Goal: Task Accomplishment & Management: Manage account settings

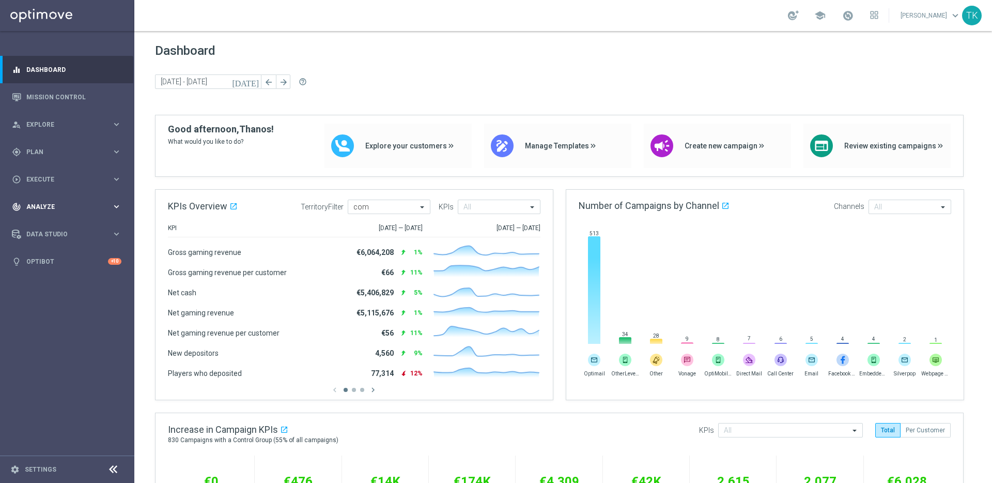
click at [75, 210] on div "track_changes Analyze" at bounding box center [62, 206] width 100 height 9
click at [56, 321] on link "Deliverability Metrics" at bounding box center [67, 321] width 81 height 8
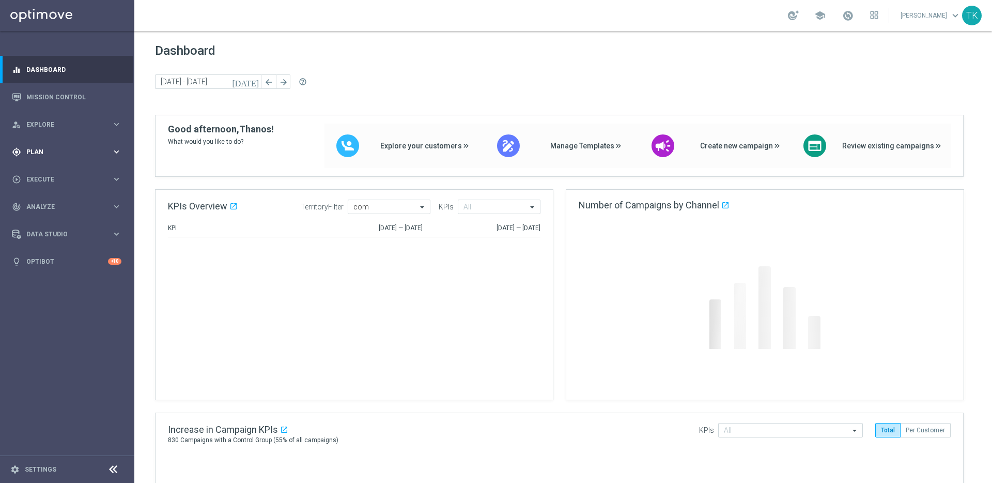
click at [113, 151] on icon "keyboard_arrow_right" at bounding box center [117, 152] width 10 height 10
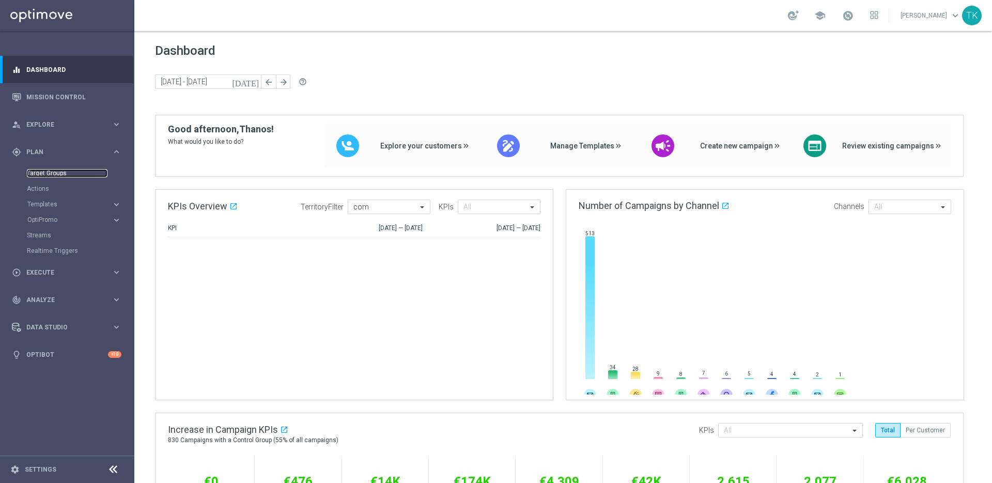
click at [51, 173] on link "Target Groups" at bounding box center [67, 173] width 81 height 8
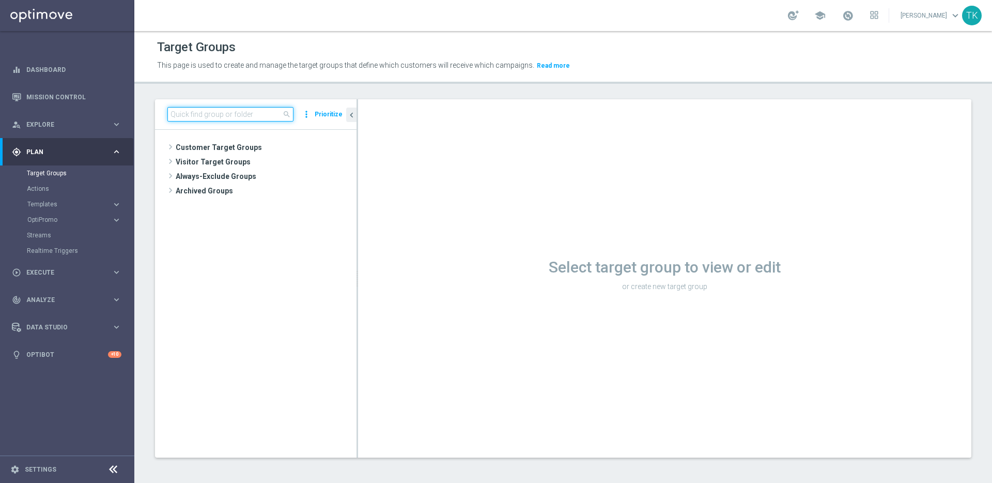
click at [229, 113] on input at bounding box center [230, 114] width 126 height 14
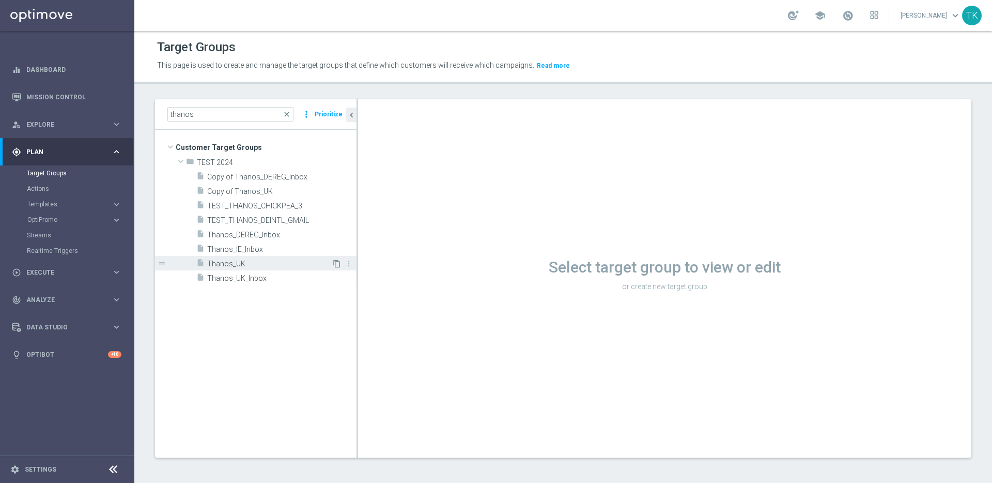
click at [336, 265] on icon "content_copy" at bounding box center [337, 263] width 8 height 8
click at [225, 115] on input "thanos" at bounding box center [230, 114] width 126 height 14
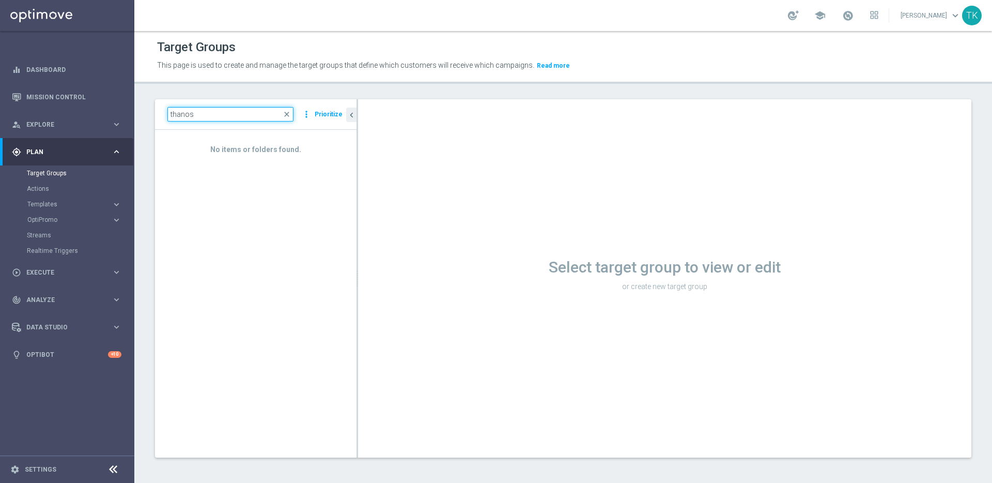
type input "thanos"
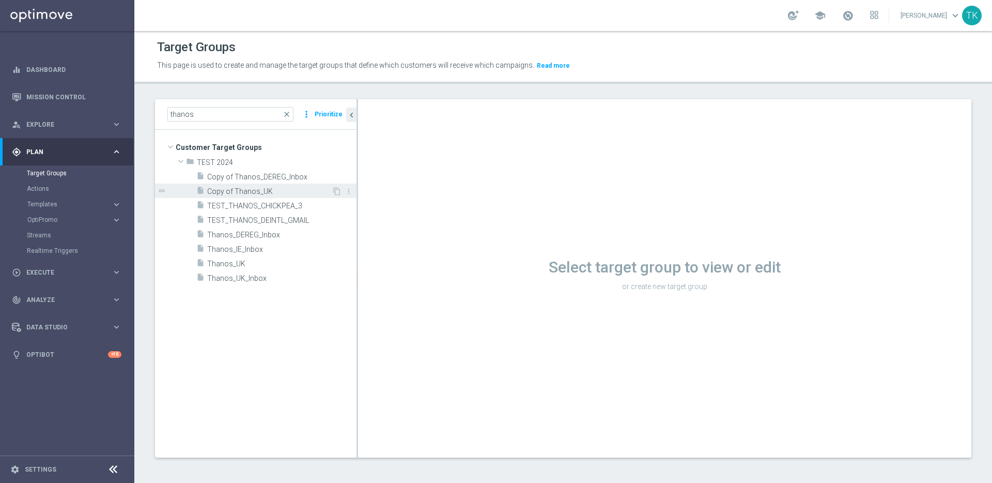
click at [259, 192] on span "Copy of Thanos_UK" at bounding box center [269, 191] width 125 height 9
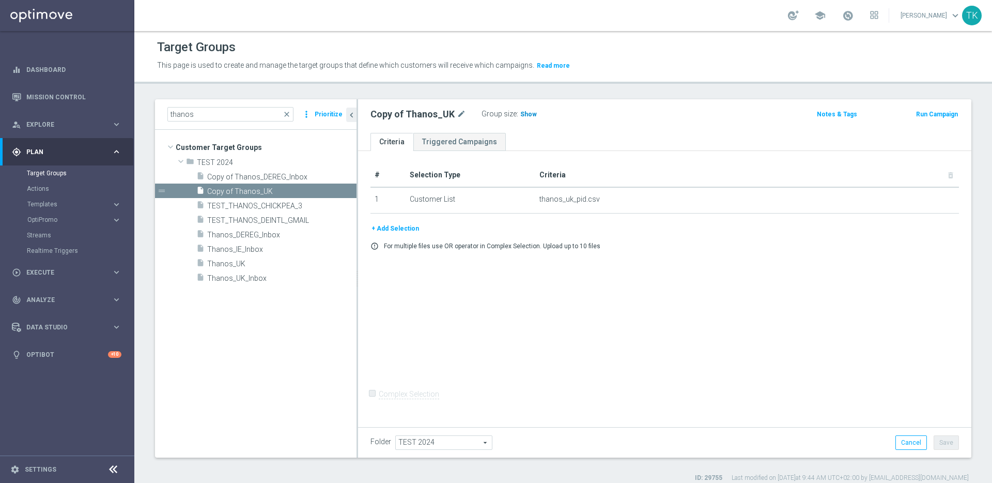
click at [522, 111] on span "Show" at bounding box center [528, 114] width 17 height 7
click at [457, 114] on icon "mode_edit" at bounding box center [461, 114] width 9 height 12
click at [416, 115] on input "Copy of Thanos_UK" at bounding box center [441, 115] width 140 height 14
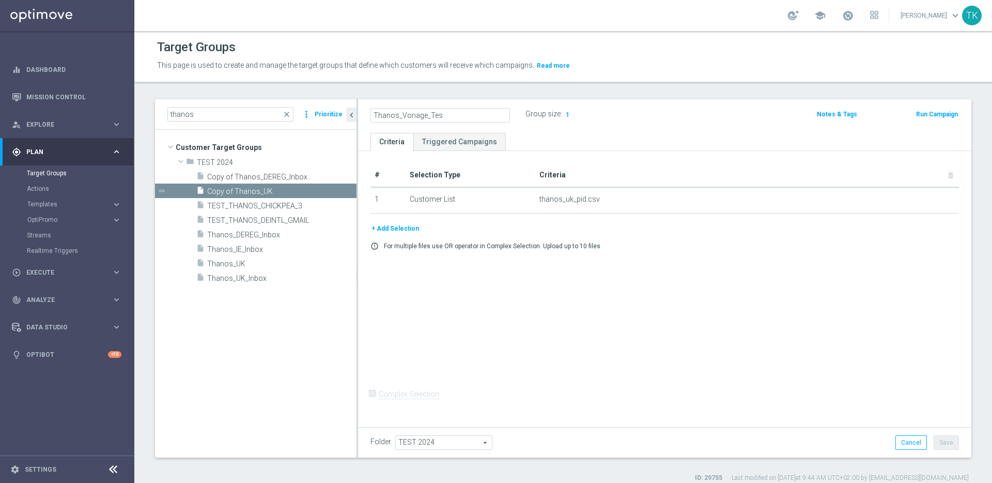
type input "Thanos_Vonage_Test"
click at [935, 199] on icon "delete_forever" at bounding box center [939, 199] width 8 height 8
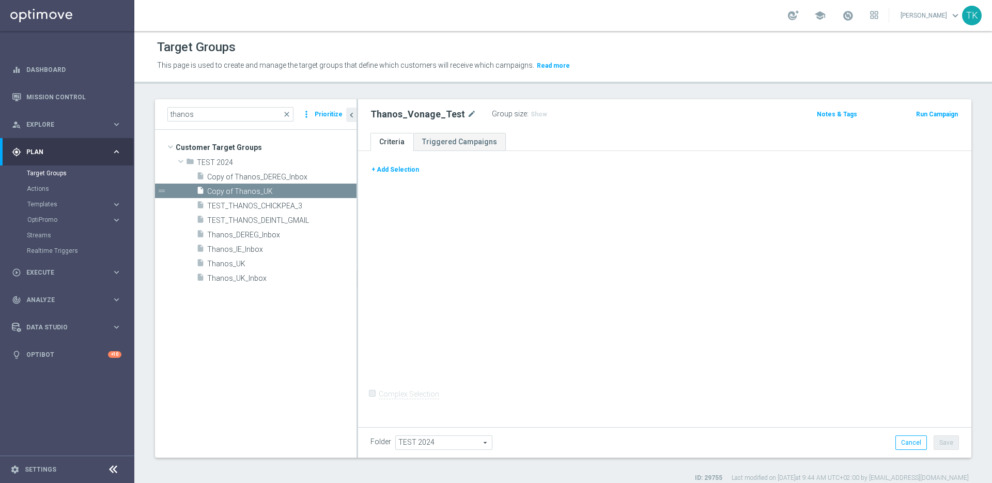
click at [397, 169] on button "+ Add Selection" at bounding box center [396, 169] width 50 height 11
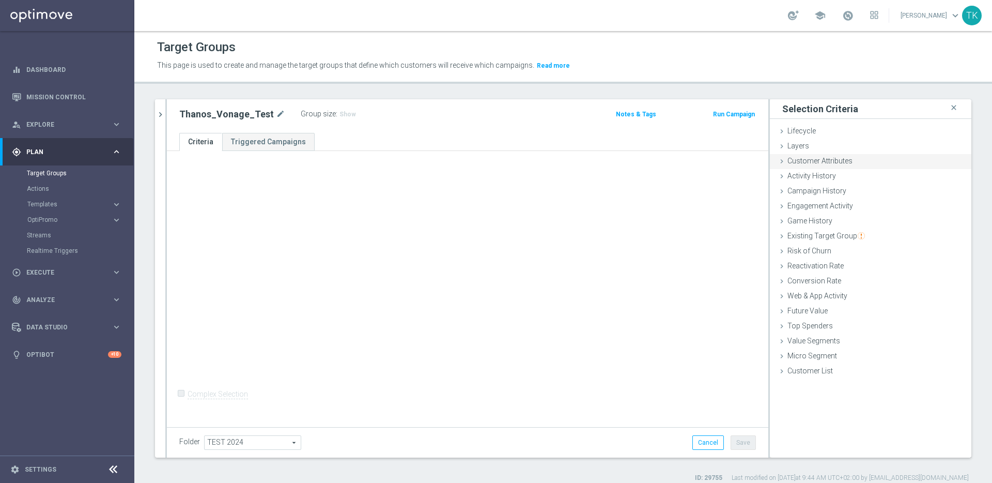
click at [831, 163] on span "Customer Attributes" at bounding box center [820, 161] width 65 height 8
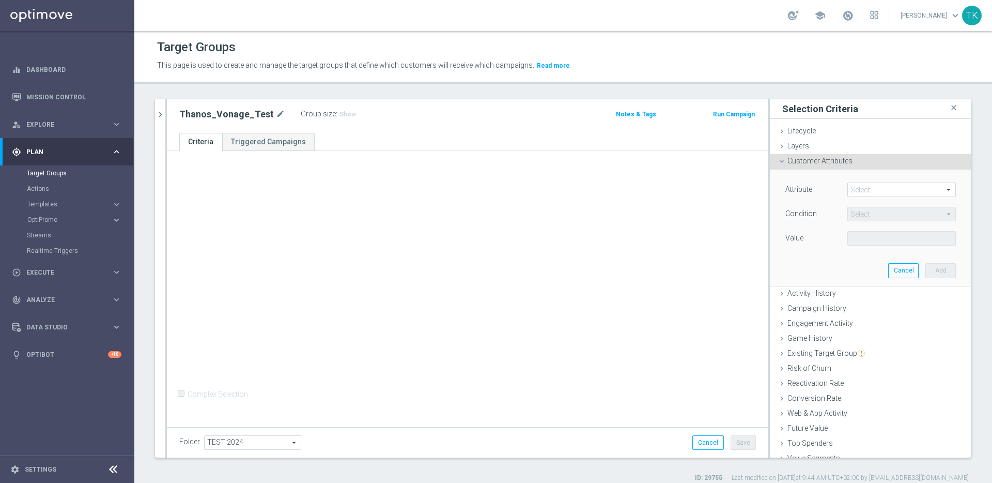
click at [879, 190] on span at bounding box center [901, 189] width 107 height 13
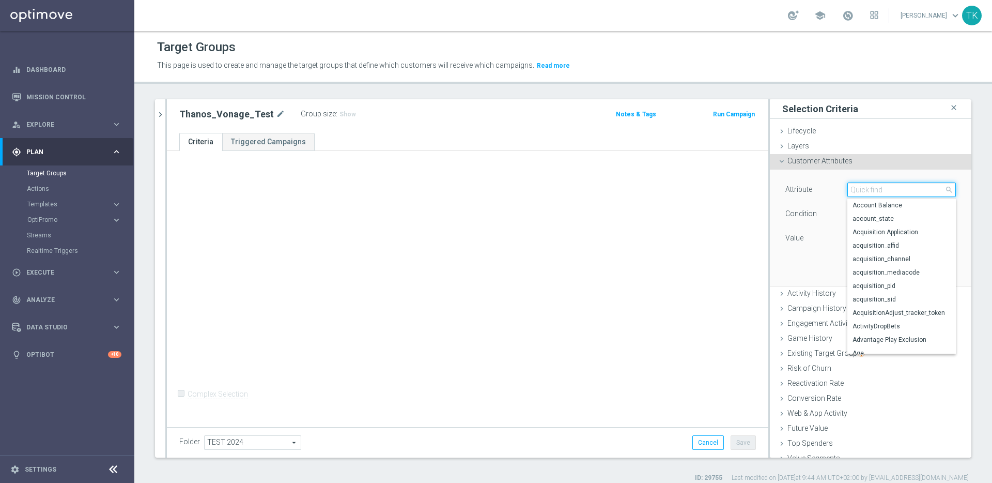
click at [875, 190] on input "search" at bounding box center [902, 189] width 109 height 14
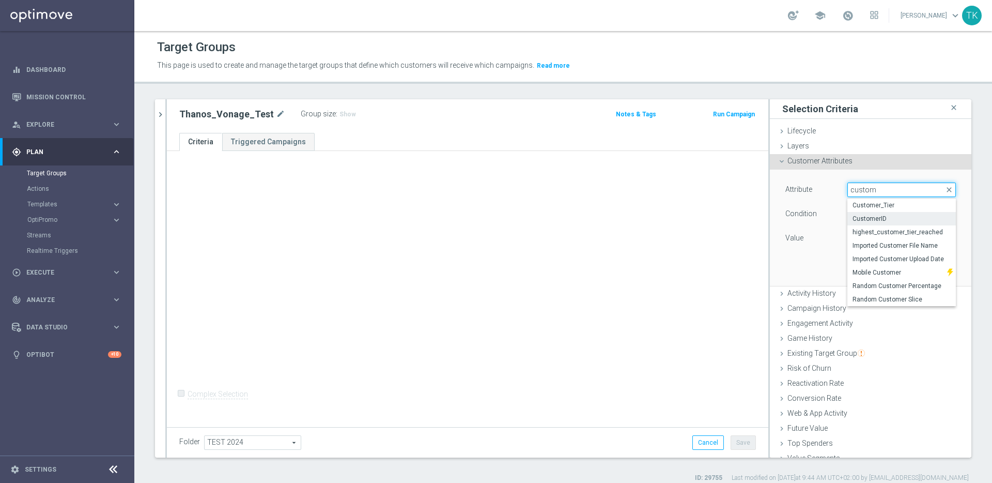
type input "custom"
click at [866, 220] on span "CustomerID" at bounding box center [902, 218] width 98 height 8
type input "CustomerID"
type input "Equals"
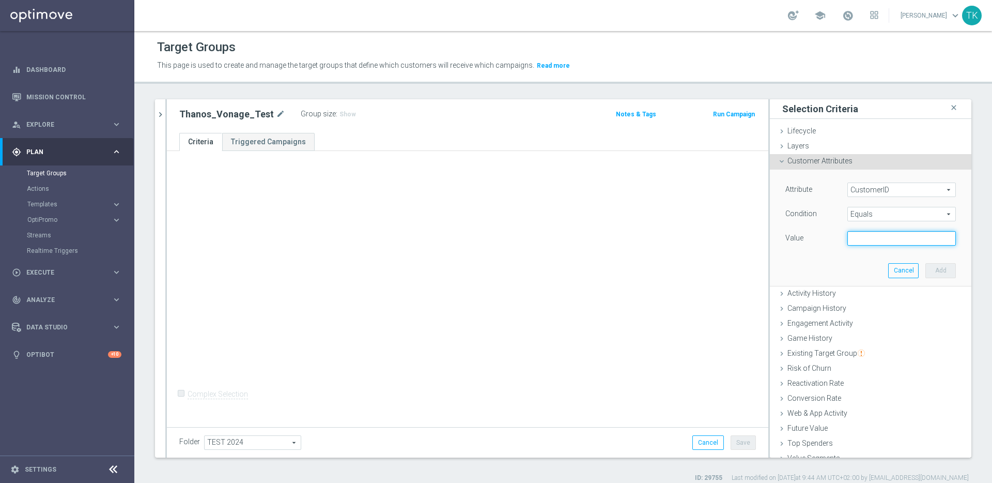
click at [869, 238] on input "text" at bounding box center [902, 238] width 109 height 14
click at [872, 238] on input "text" at bounding box center [902, 238] width 109 height 14
paste input "19611906"
type input "19611906"
click at [927, 271] on button "Add" at bounding box center [941, 270] width 30 height 14
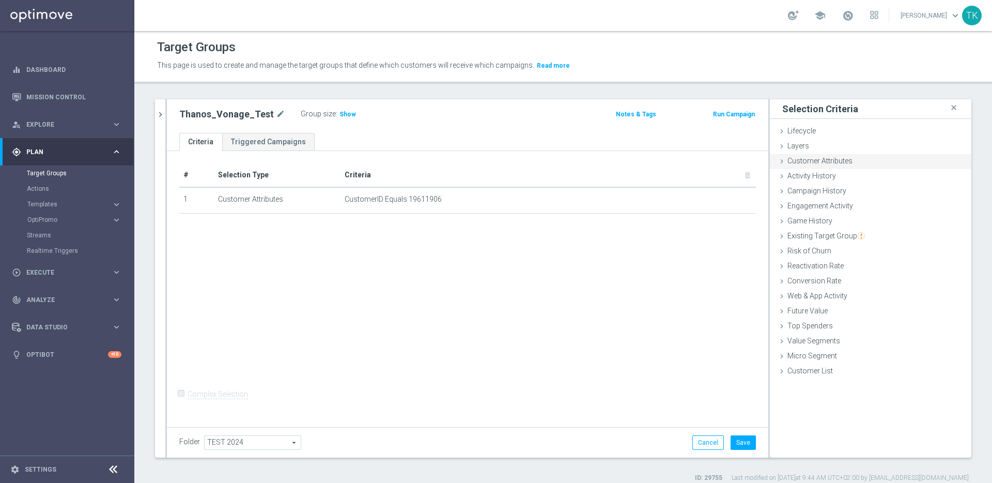
click at [848, 162] on div "Customer Attributes done selection saved" at bounding box center [871, 162] width 202 height 16
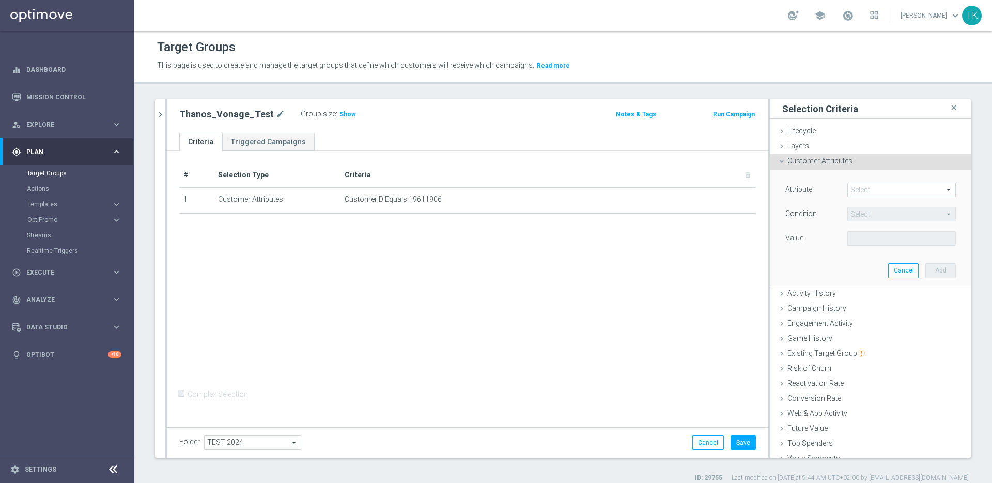
click at [868, 187] on span at bounding box center [901, 189] width 107 height 13
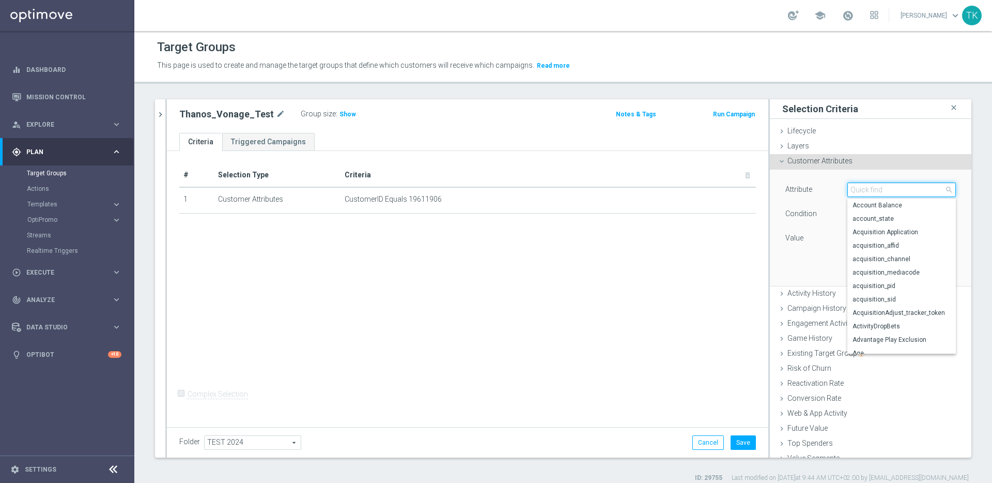
click at [868, 188] on input "search" at bounding box center [902, 189] width 109 height 14
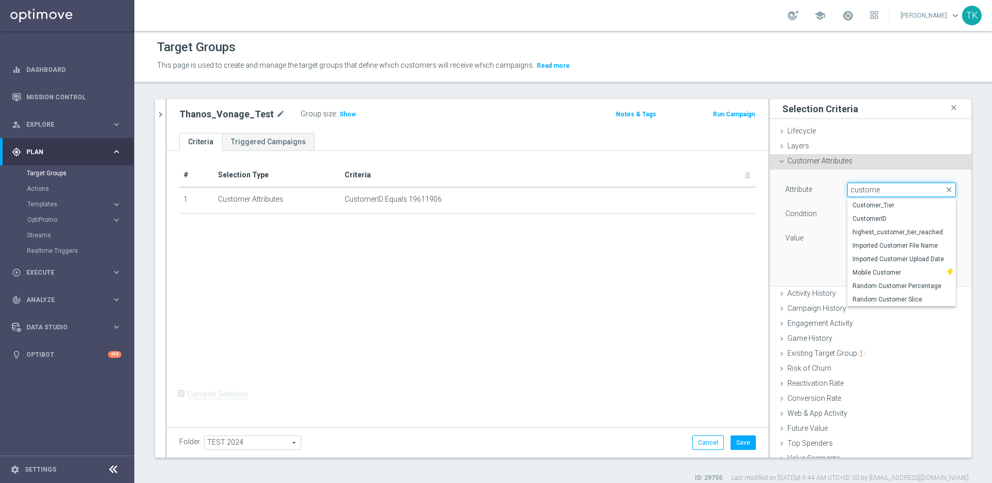
type input "customer"
click at [875, 218] on span "CustomerID" at bounding box center [902, 218] width 98 height 8
type input "CustomerID"
type input "Equals"
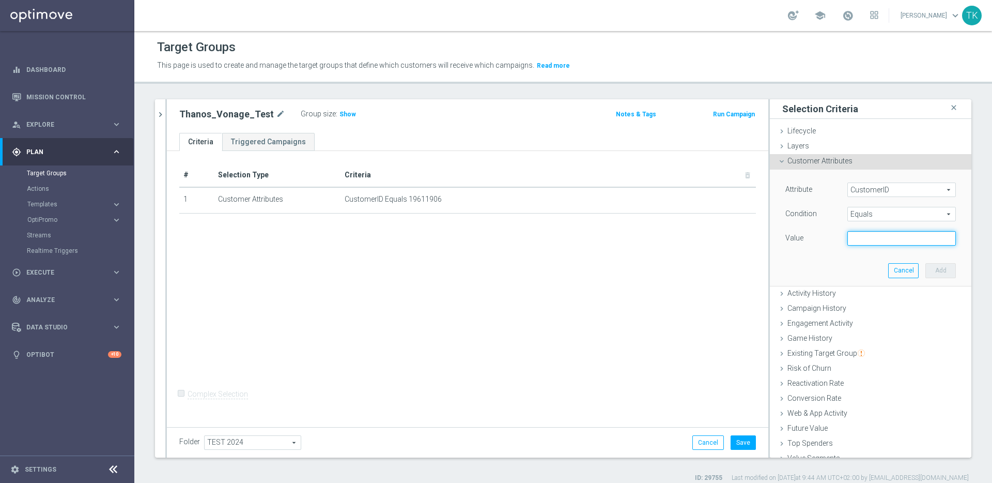
click at [876, 240] on input "text" at bounding box center [902, 238] width 109 height 14
paste input "224919302"
type input "224919302"
click at [931, 270] on button "Add" at bounding box center [941, 270] width 30 height 14
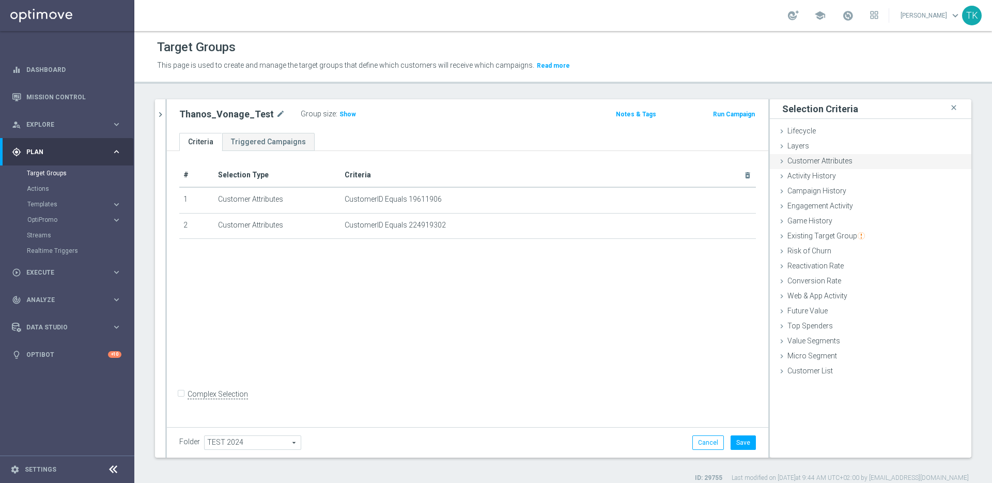
click at [837, 164] on span "Customer Attributes" at bounding box center [820, 161] width 65 height 8
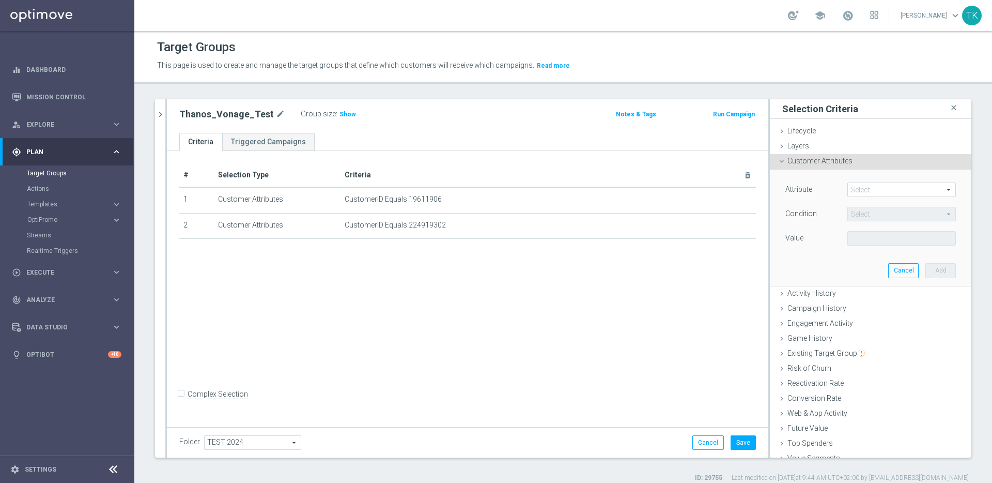
click at [868, 187] on span at bounding box center [901, 189] width 107 height 13
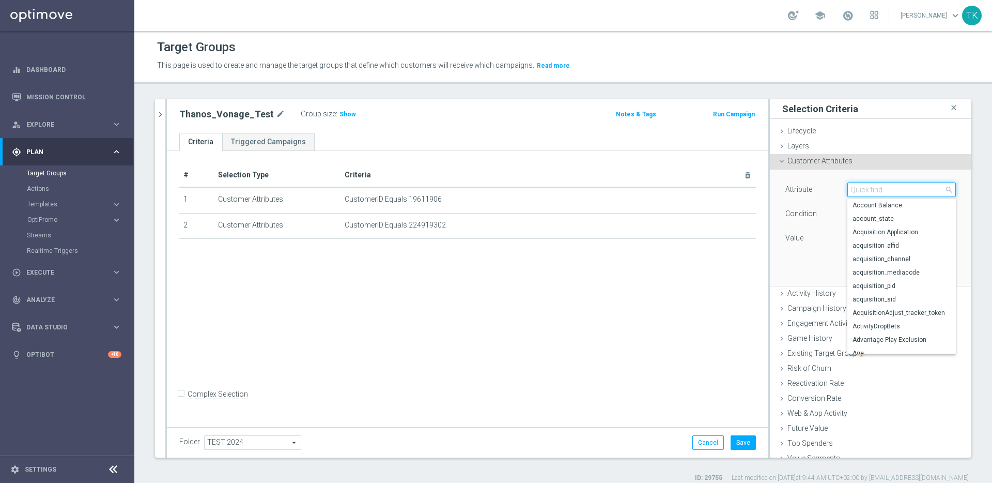
click at [874, 190] on input "search" at bounding box center [902, 189] width 109 height 14
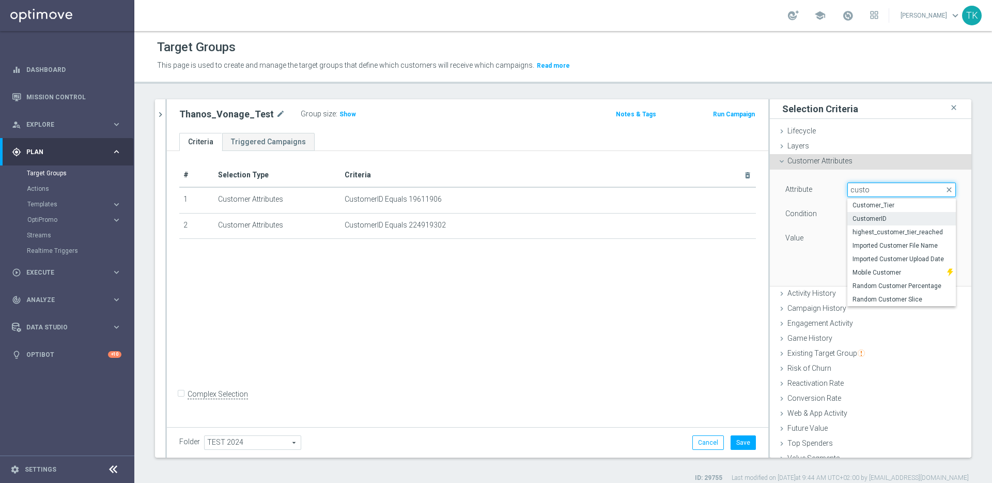
type input "custo"
click at [874, 221] on span "CustomerID" at bounding box center [902, 218] width 98 height 8
type input "CustomerID"
type input "Equals"
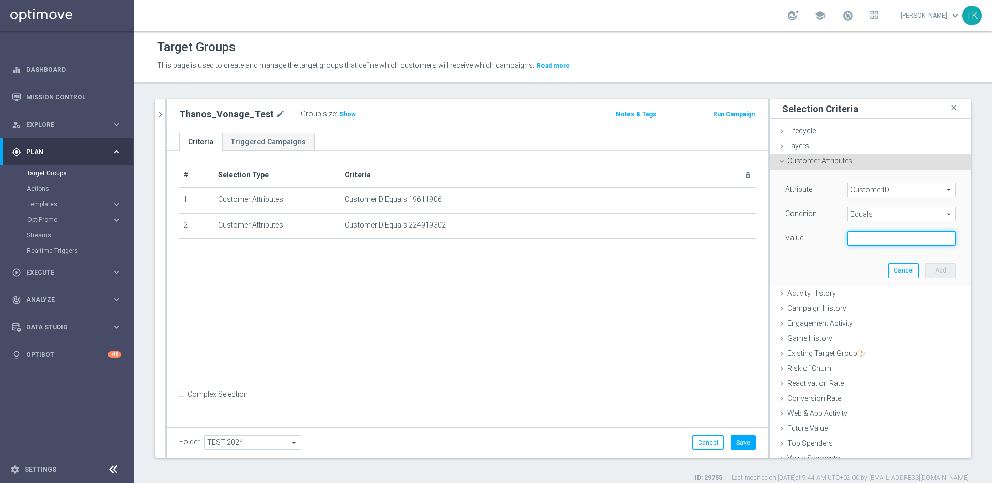
click at [880, 234] on input "text" at bounding box center [902, 238] width 109 height 14
paste input "225198935"
type input "225198935"
click at [927, 269] on button "Add" at bounding box center [941, 270] width 30 height 14
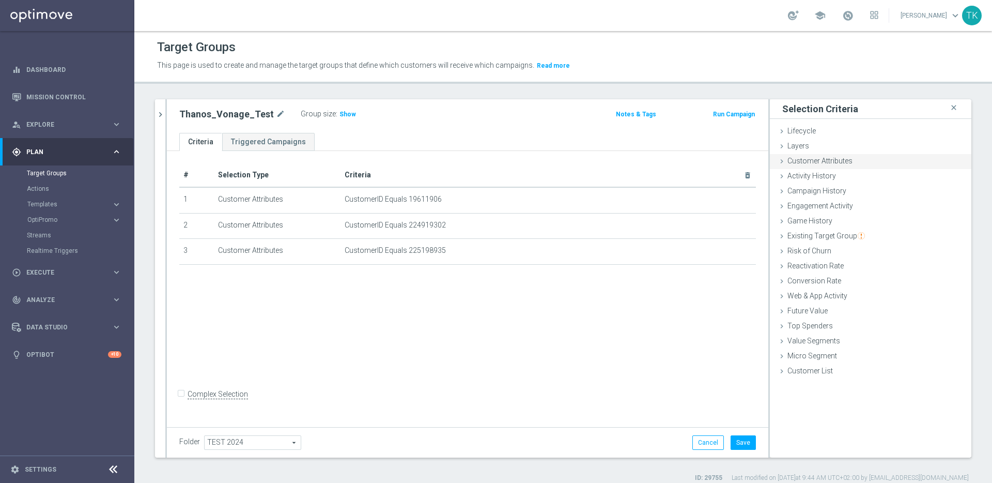
click at [833, 160] on span "Customer Attributes" at bounding box center [820, 161] width 65 height 8
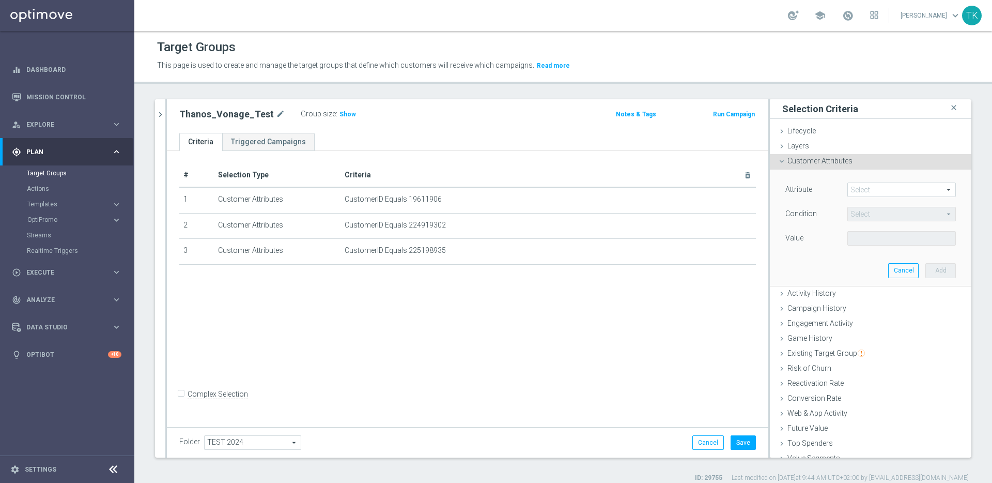
click at [879, 189] on span at bounding box center [901, 189] width 107 height 13
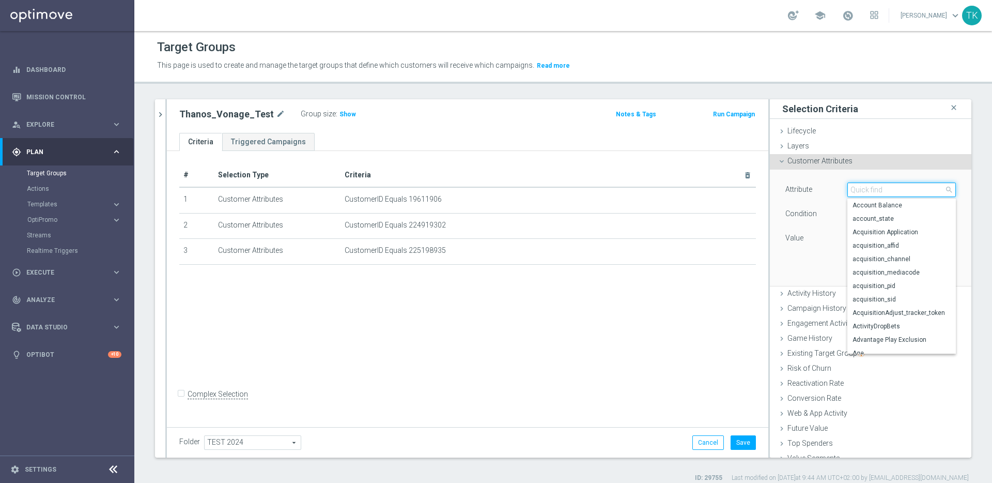
click at [877, 188] on input "search" at bounding box center [902, 189] width 109 height 14
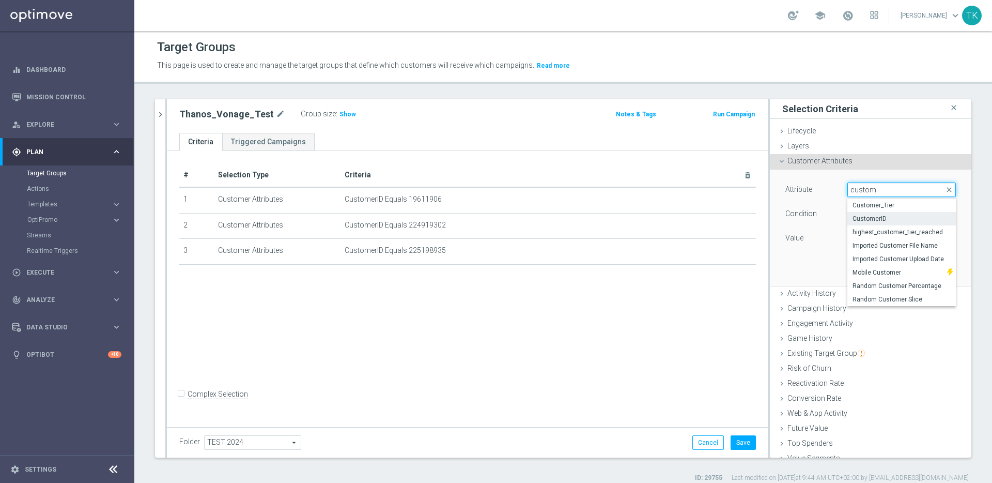
type input "custom"
click at [897, 217] on span "CustomerID" at bounding box center [902, 218] width 98 height 8
type input "CustomerID"
type input "Equals"
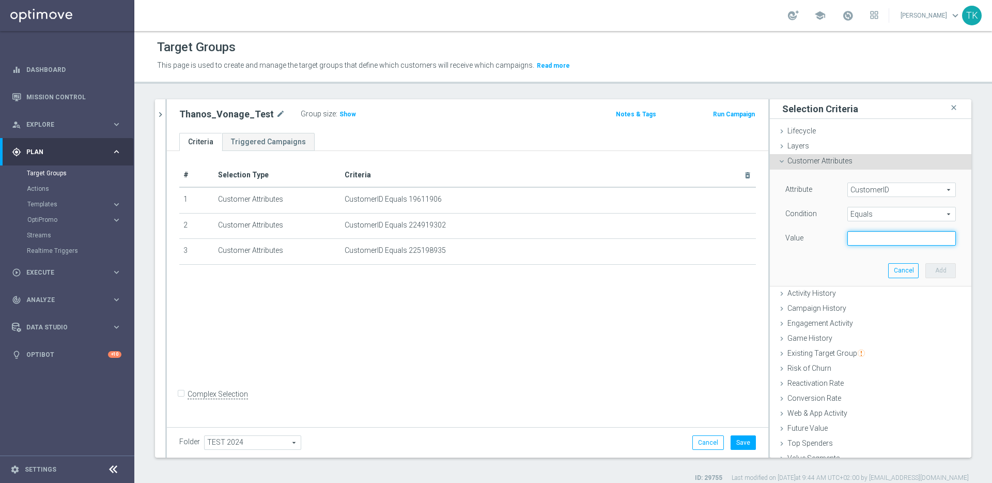
click at [879, 238] on input "text" at bounding box center [902, 238] width 109 height 14
paste input "14586067"
type input "14586067"
click at [933, 270] on button "Add" at bounding box center [941, 270] width 30 height 14
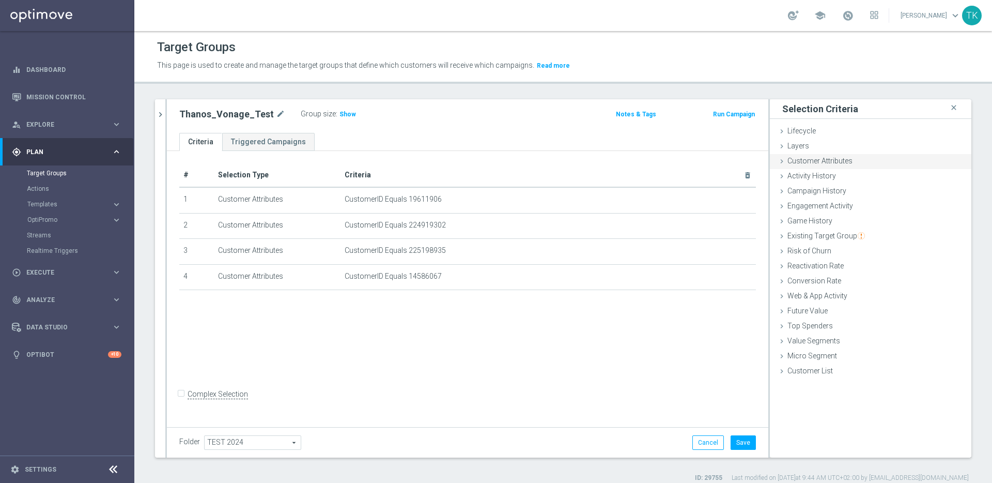
click at [844, 162] on div "Customer Attributes done selection saved" at bounding box center [871, 162] width 202 height 16
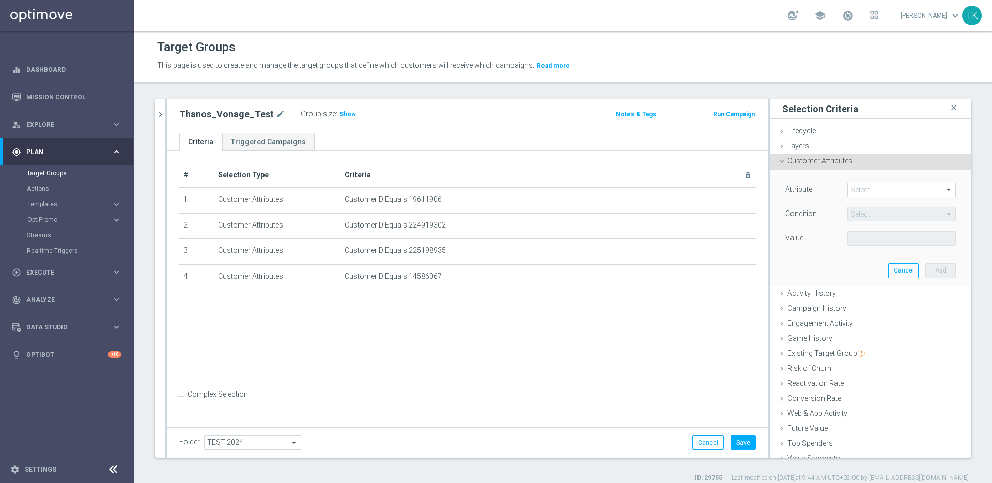
click at [872, 184] on span at bounding box center [901, 189] width 107 height 13
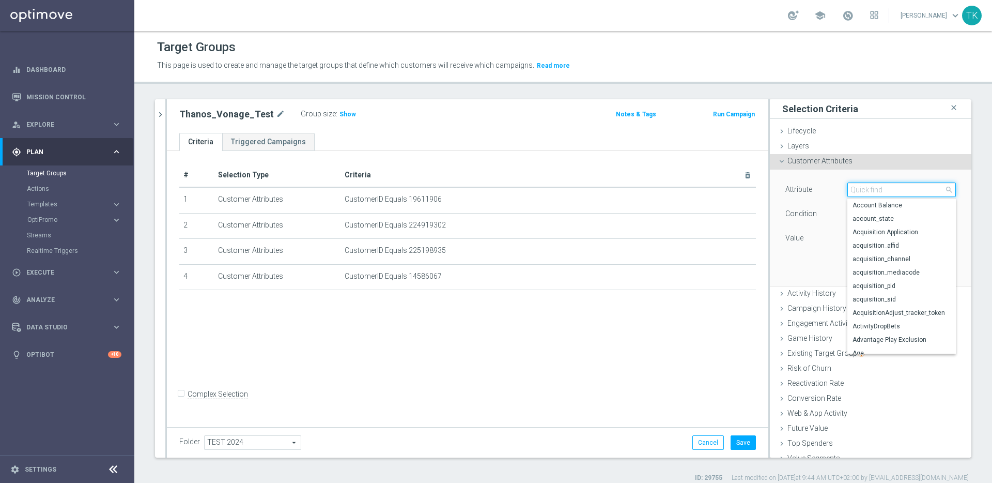
click at [883, 189] on input "search" at bounding box center [902, 189] width 109 height 14
type input "custom"
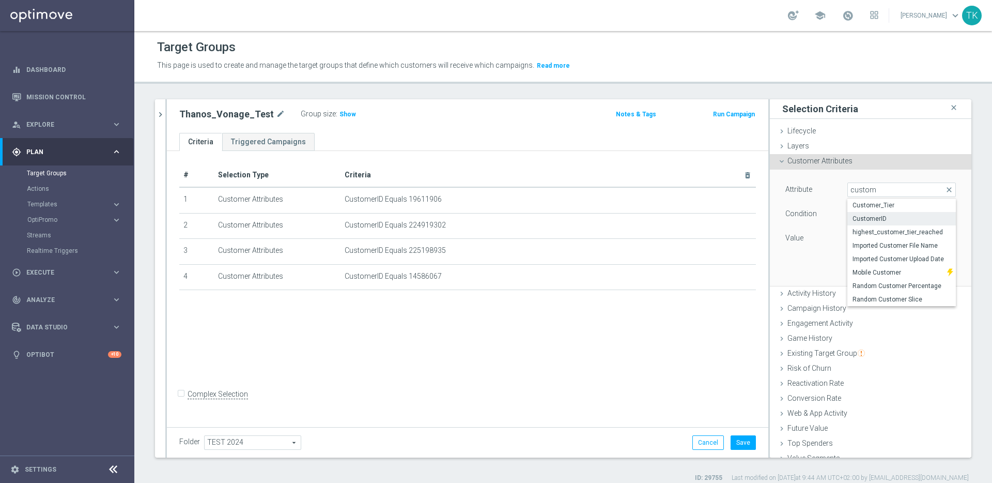
click at [894, 222] on span "CustomerID" at bounding box center [902, 218] width 98 height 8
type input "CustomerID"
type input "Equals"
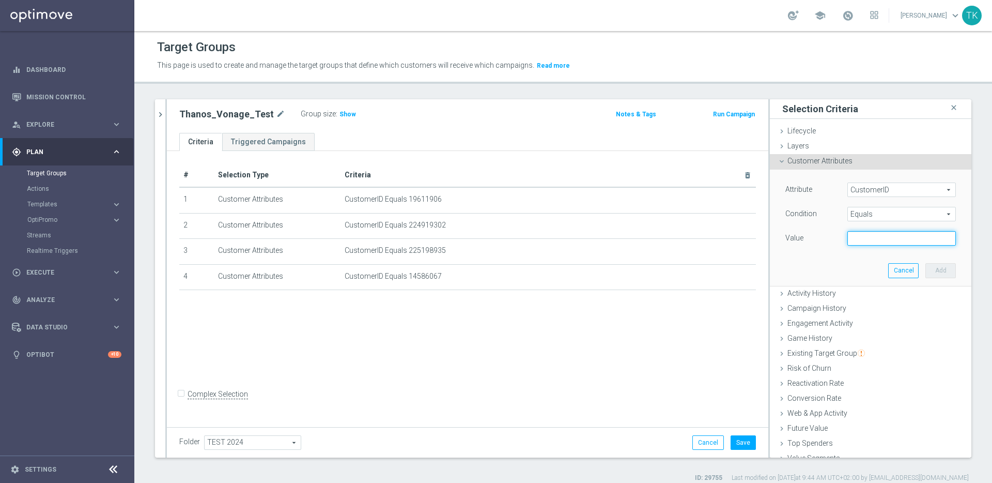
click at [881, 240] on input "text" at bounding box center [902, 238] width 109 height 14
paste input "16121522"
type input "16121522"
click at [849, 255] on div "Attribute CustomerID CustomerID arrow_drop_down search Condition Equals Equals …" at bounding box center [871, 228] width 186 height 116
click at [933, 273] on button "Add" at bounding box center [941, 270] width 30 height 14
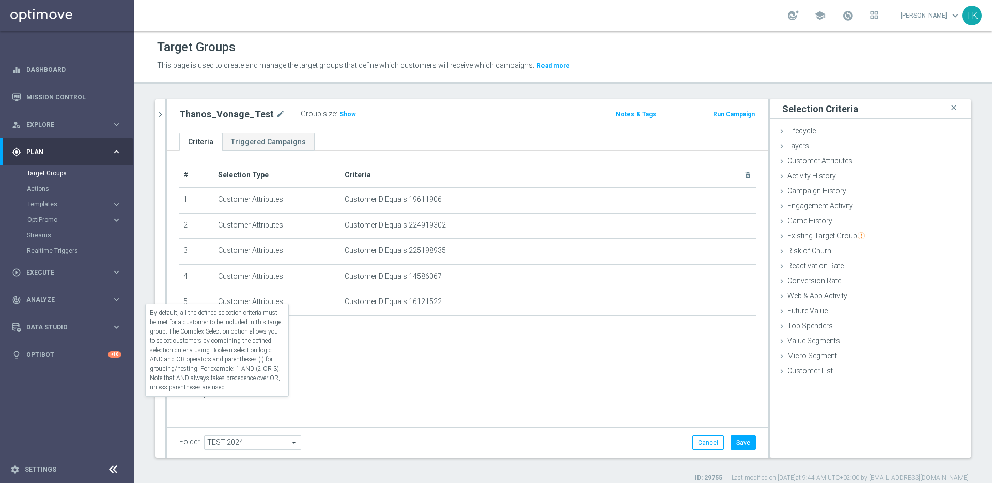
click at [226, 399] on label "Complex Selection" at bounding box center [218, 394] width 60 height 10
click at [186, 403] on input "Complex Selection" at bounding box center [182, 395] width 7 height 14
checkbox input "true"
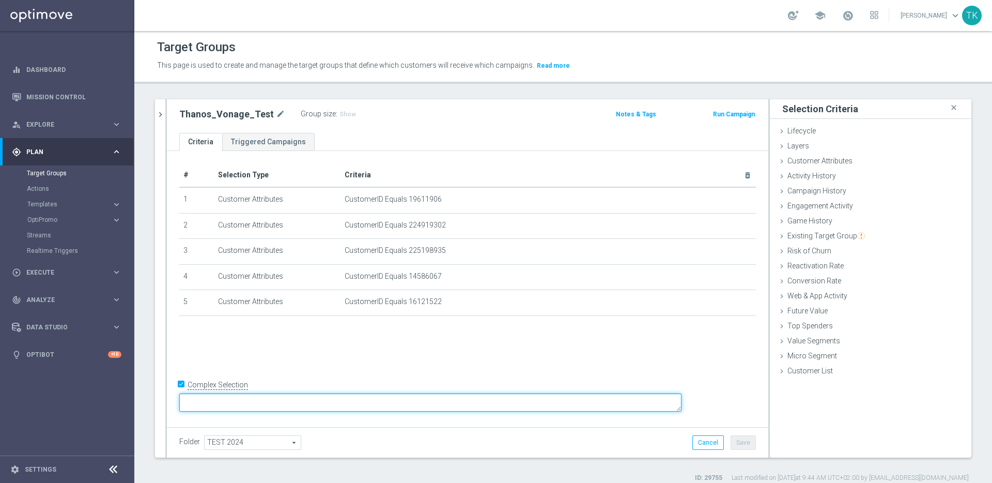
click at [324, 403] on textarea at bounding box center [430, 402] width 502 height 18
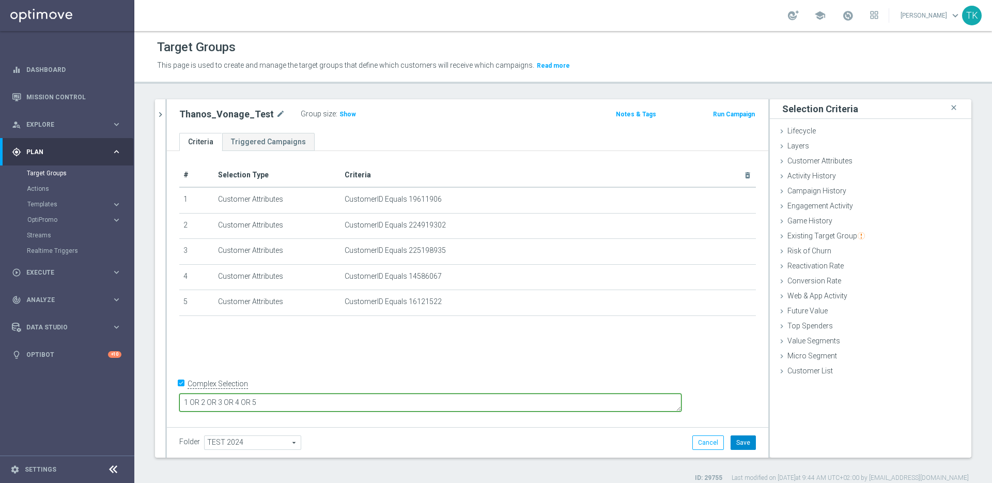
type textarea "1 OR 2 OR 3 OR 4 OR 5"
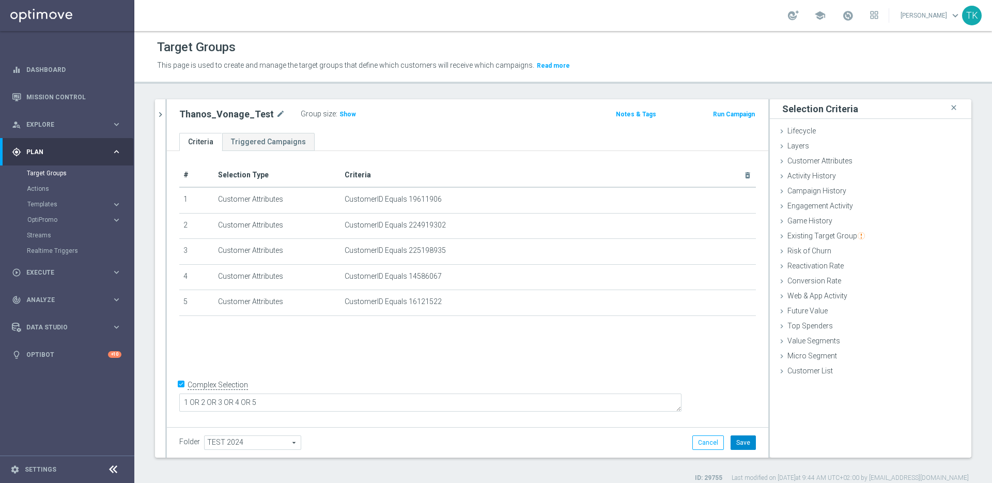
click at [742, 441] on button "Save" at bounding box center [743, 442] width 25 height 14
click at [340, 112] on span "Show" at bounding box center [348, 114] width 17 height 7
click at [830, 160] on span "Customer Attributes" at bounding box center [820, 161] width 65 height 8
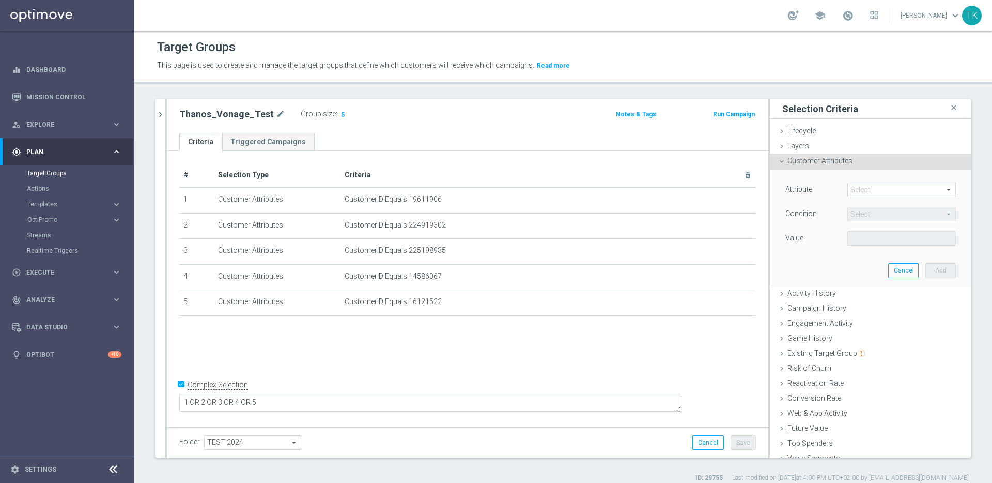
click at [878, 191] on span at bounding box center [901, 189] width 107 height 13
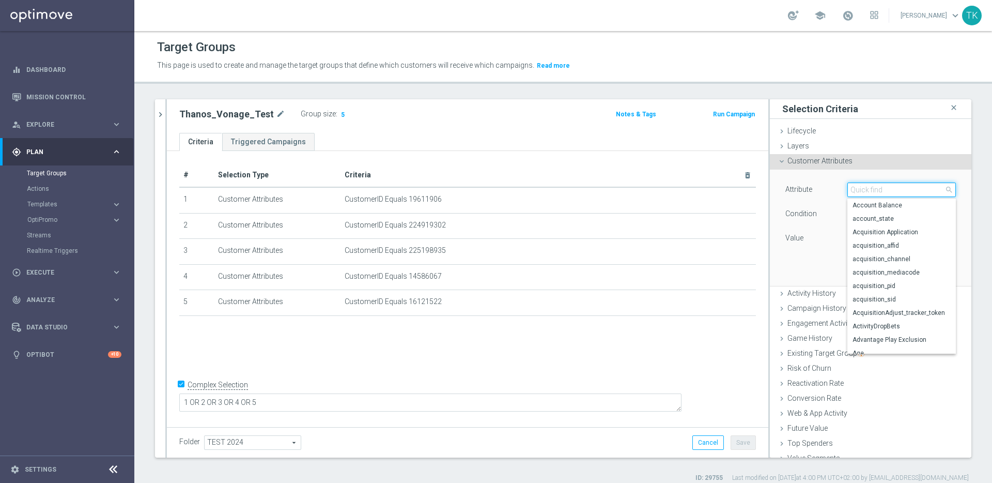
click at [877, 189] on input "search" at bounding box center [902, 189] width 109 height 14
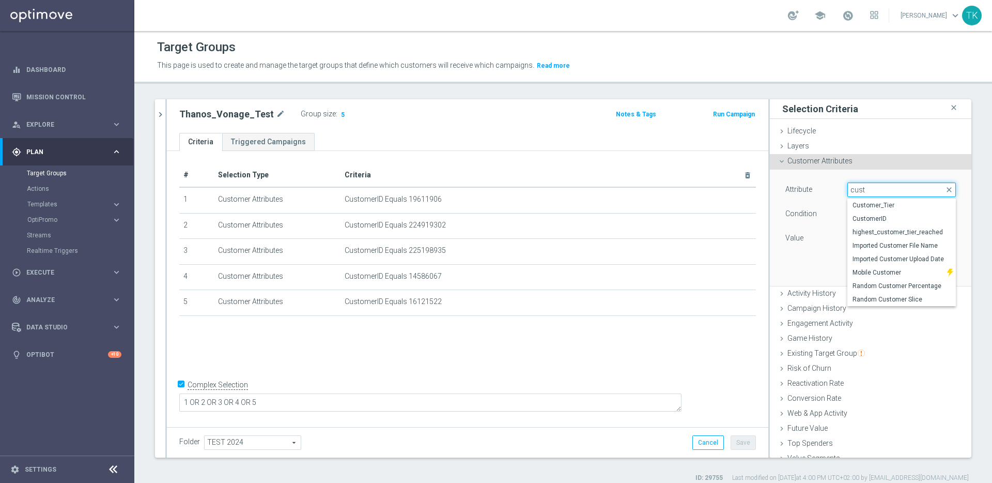
type input "custo"
click at [890, 217] on span "CustomerID" at bounding box center [902, 218] width 98 height 8
type input "CustomerID"
type input "Equals"
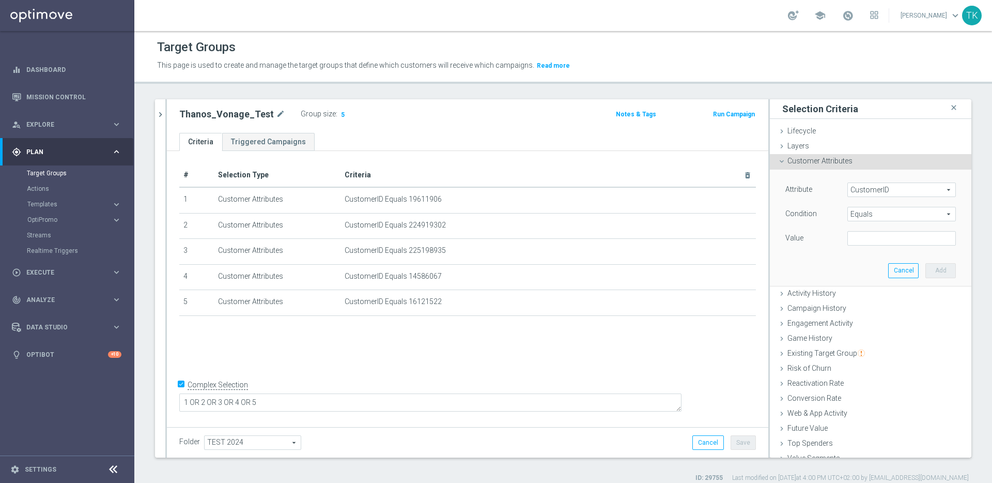
click at [883, 214] on span "Equals" at bounding box center [901, 213] width 107 height 13
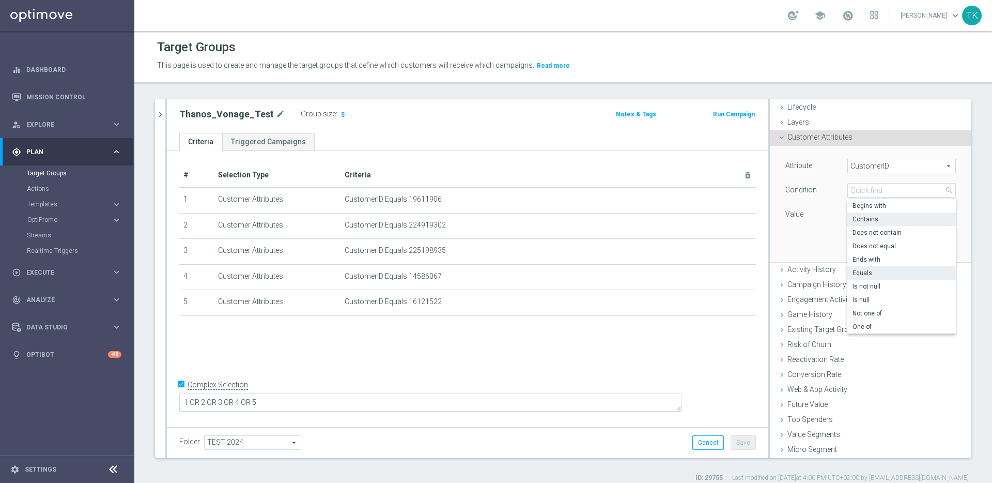
scroll to position [39, 0]
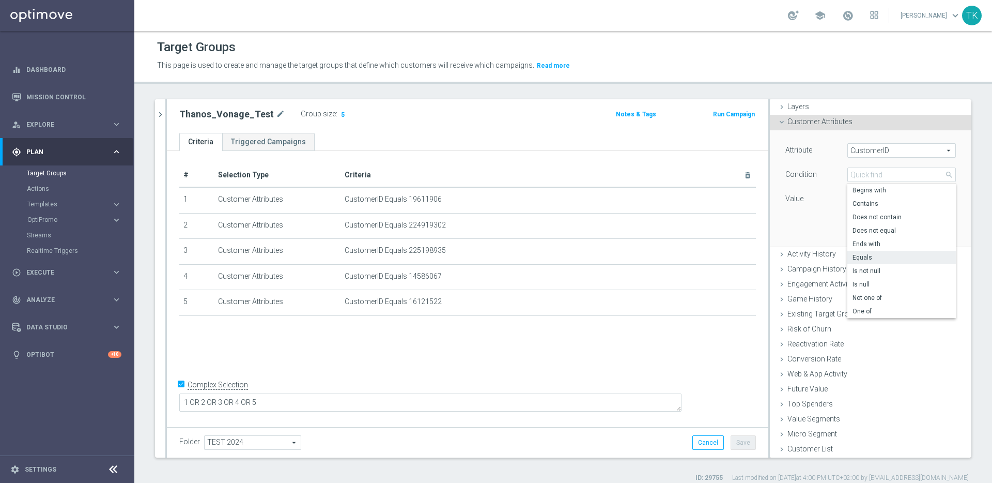
click at [805, 219] on div "Attribute CustomerID CustomerID arrow_drop_down search Condition Equals Equals …" at bounding box center [871, 188] width 186 height 116
click at [798, 219] on div "Attribute CustomerID CustomerID arrow_drop_down search Condition Equals Equals …" at bounding box center [871, 188] width 186 height 116
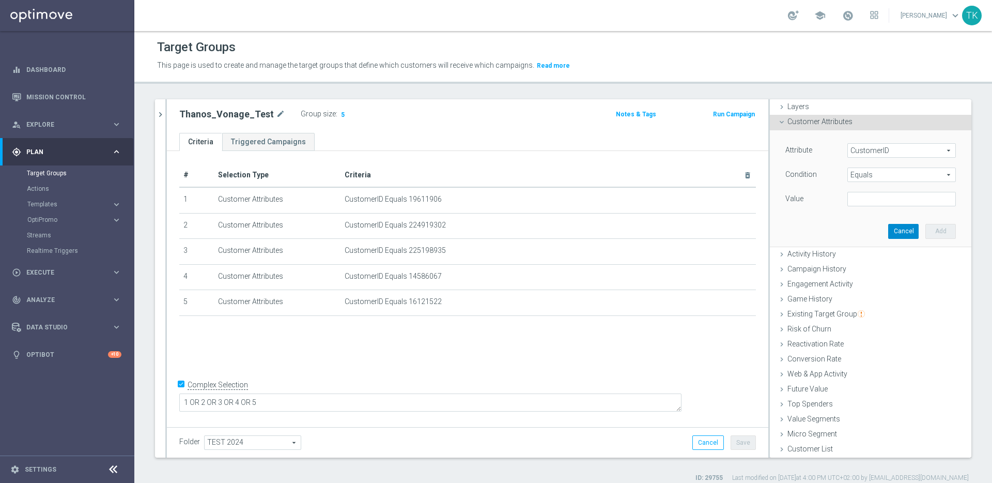
click at [888, 233] on button "Cancel" at bounding box center [903, 231] width 30 height 14
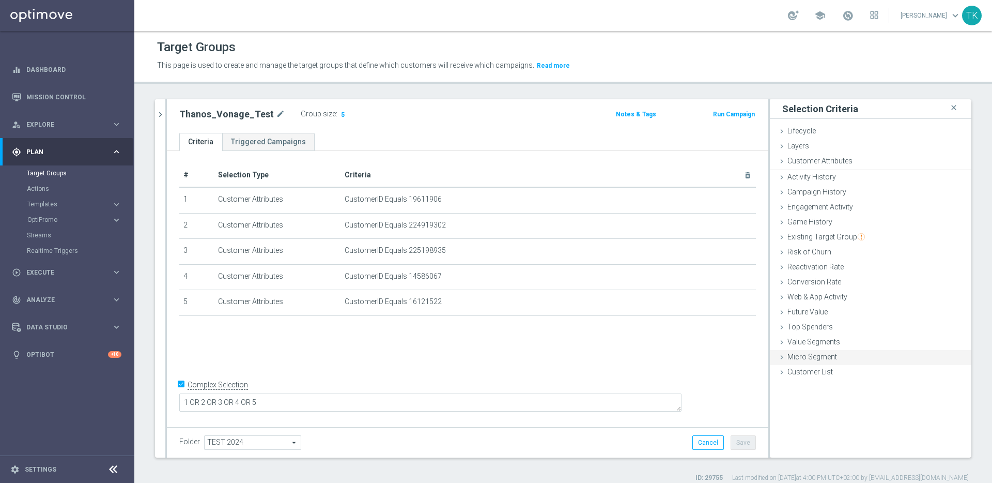
scroll to position [0, 0]
click at [823, 163] on span "Customer Attributes" at bounding box center [820, 161] width 65 height 8
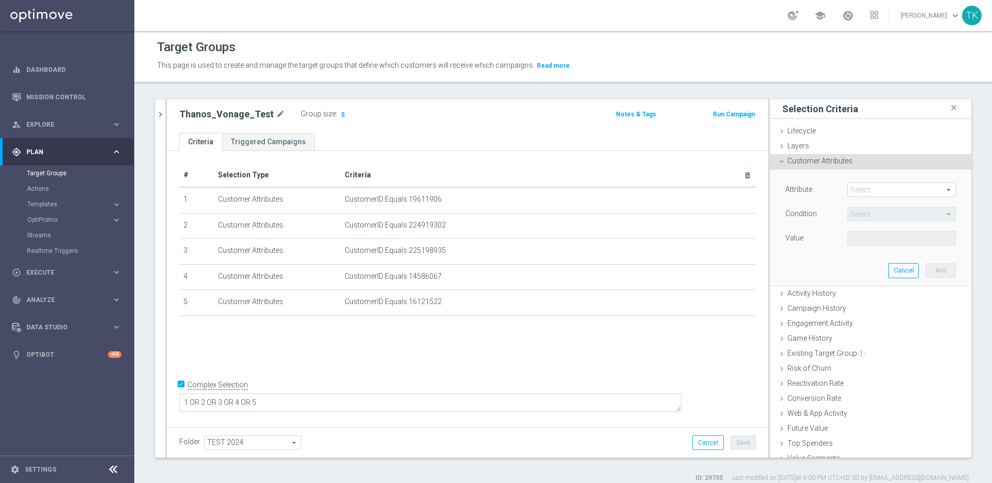
click at [896, 193] on span at bounding box center [901, 189] width 107 height 13
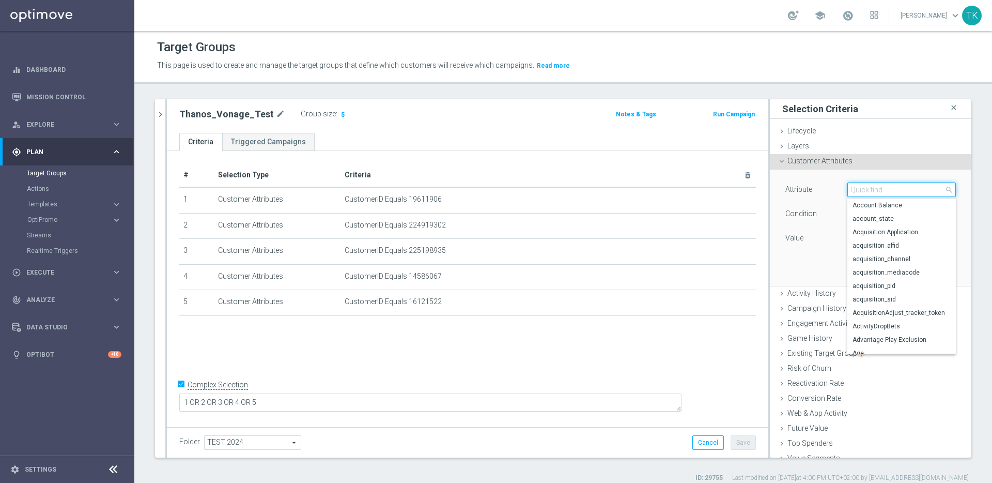
click at [883, 191] on input "search" at bounding box center [902, 189] width 109 height 14
type input "custo"
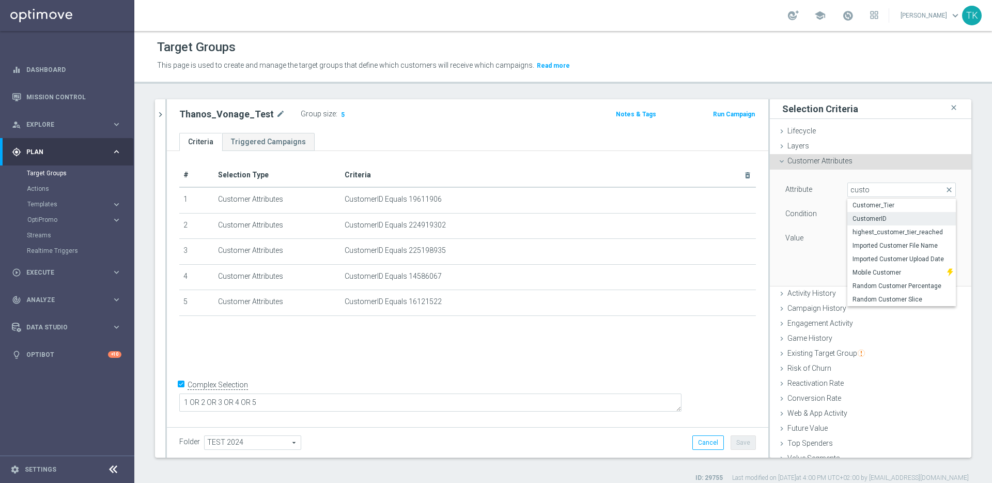
click at [873, 221] on span "CustomerID" at bounding box center [902, 218] width 98 height 8
type input "CustomerID"
type input "Equals"
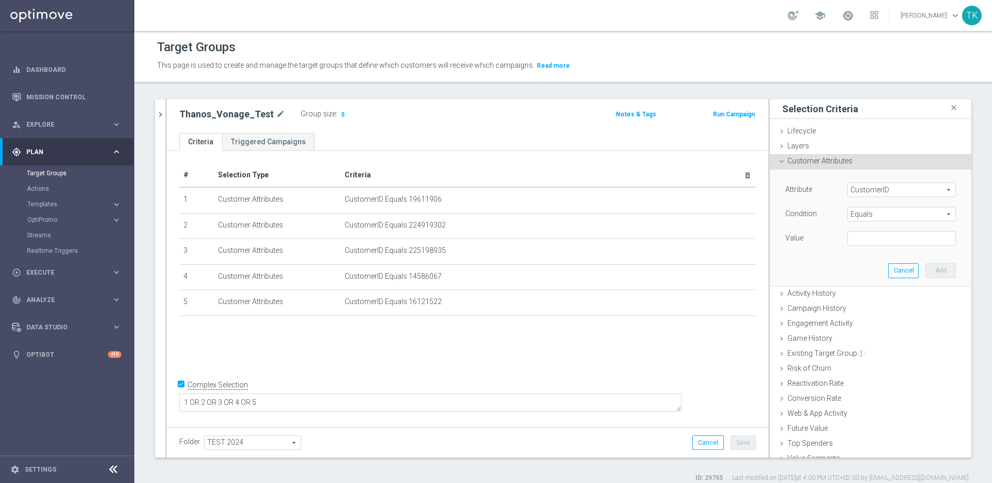
click at [872, 212] on span "Equals" at bounding box center [901, 213] width 107 height 13
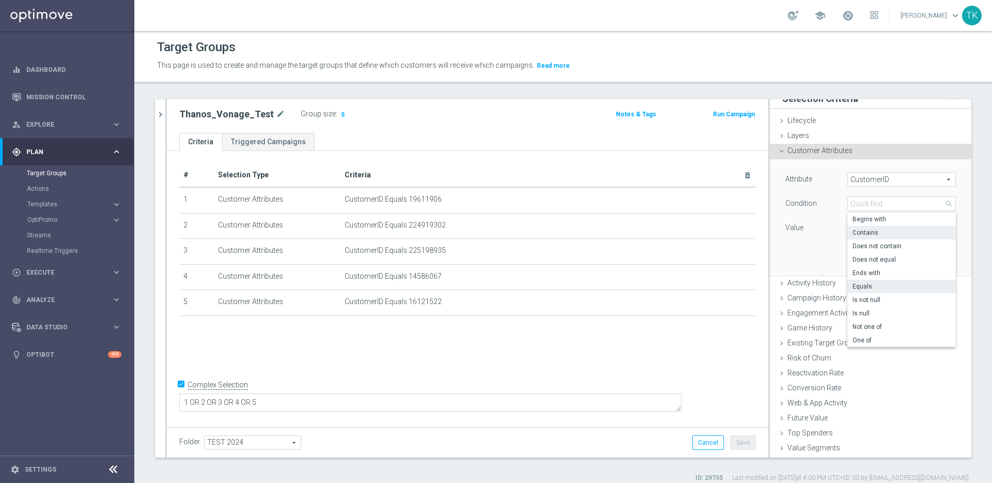
scroll to position [39, 0]
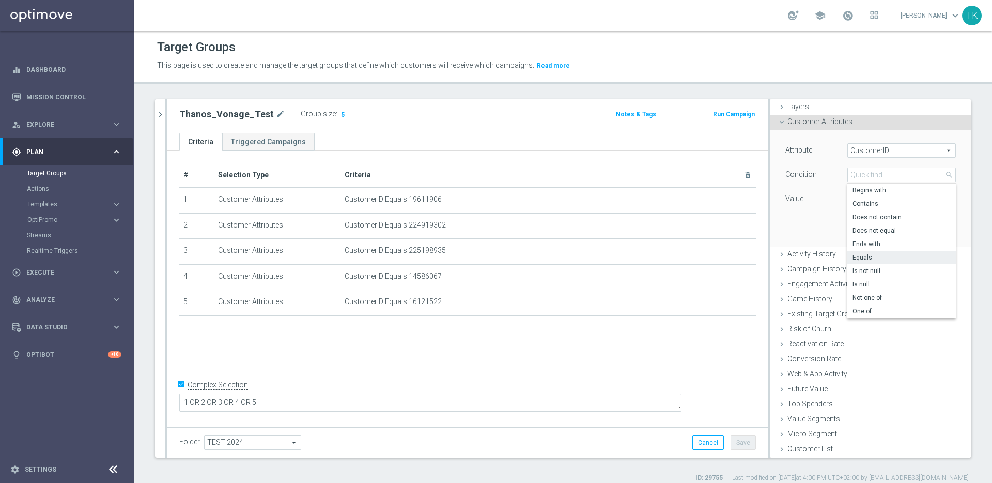
click at [809, 221] on div "Attribute CustomerID CustomerID arrow_drop_down search Condition Equals Equals …" at bounding box center [871, 188] width 186 height 116
click at [796, 221] on div "Attribute CustomerID CustomerID arrow_drop_down search Condition Equals Equals …" at bounding box center [871, 188] width 186 height 116
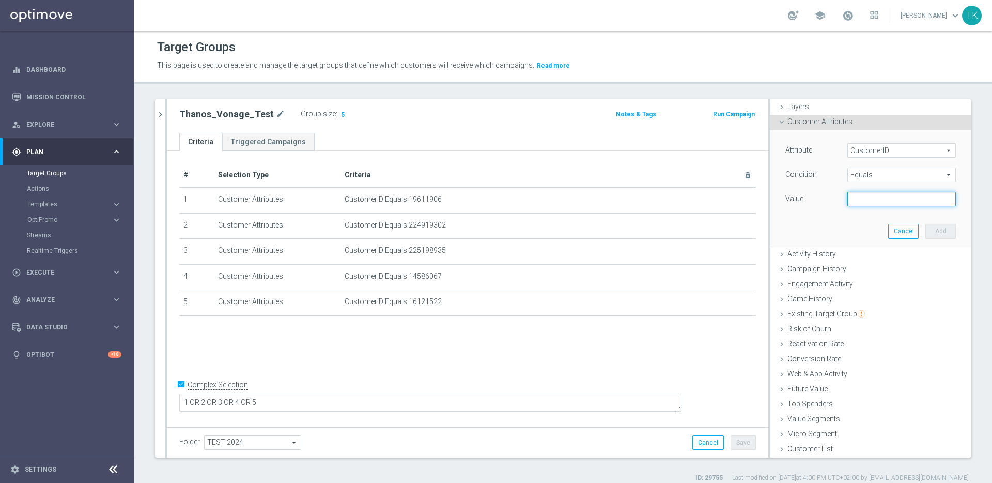
click at [867, 196] on input "text" at bounding box center [902, 199] width 109 height 14
type input "sdfd, sdfsdf"
click at [885, 173] on span "Equals" at bounding box center [901, 174] width 107 height 13
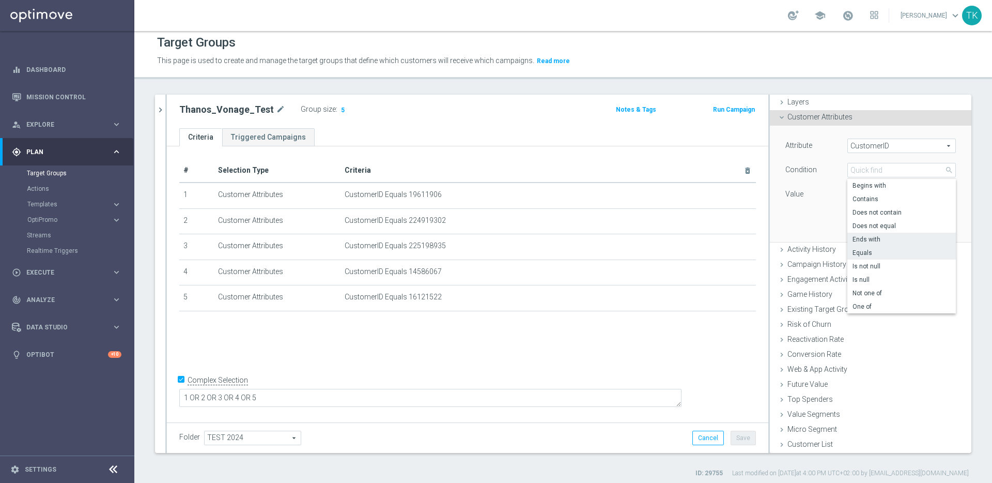
scroll to position [10, 0]
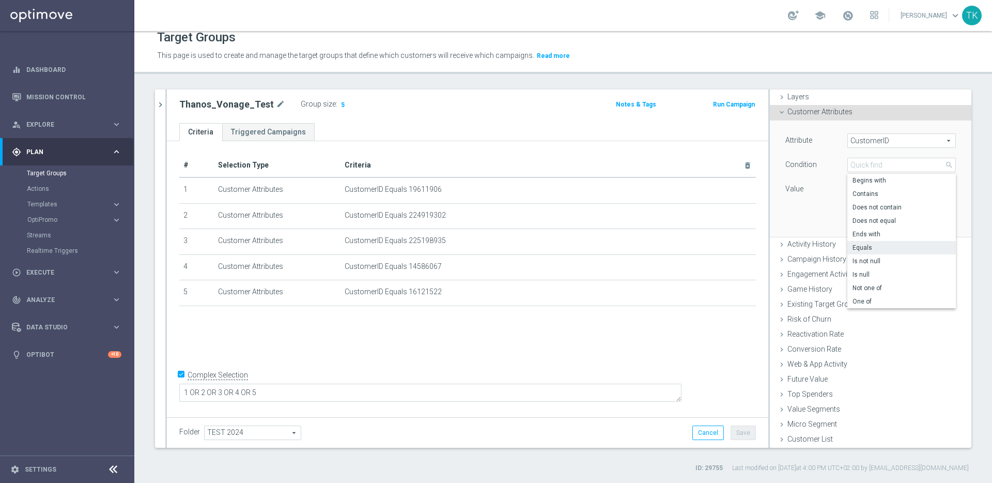
click at [805, 205] on div "Attribute CustomerID CustomerID arrow_drop_down search Condition Equals Equals …" at bounding box center [871, 178] width 186 height 116
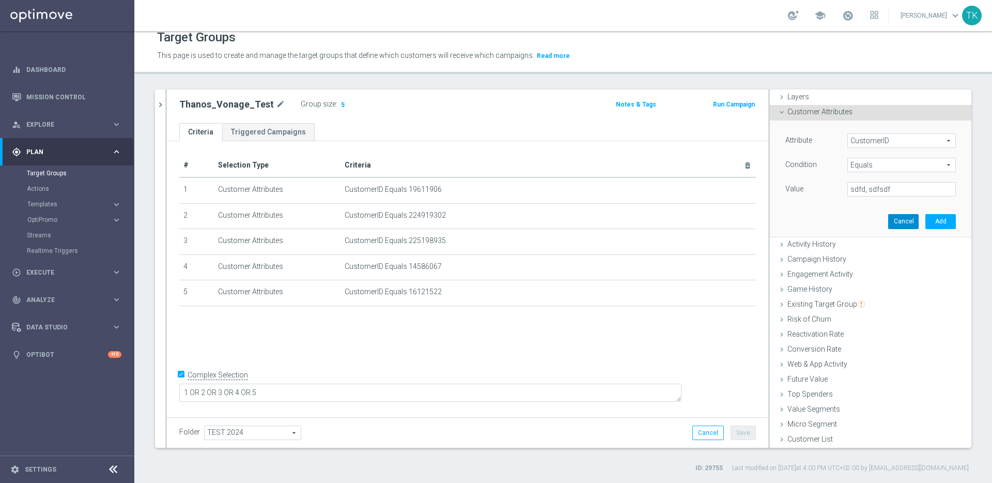
click at [896, 217] on button "Cancel" at bounding box center [903, 221] width 30 height 14
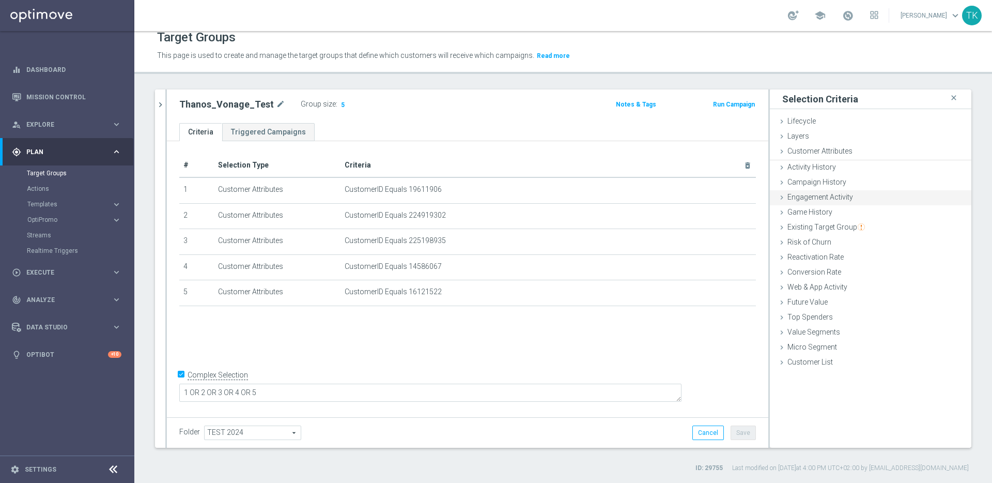
scroll to position [0, 0]
click at [862, 151] on div "Customer Attributes done selection saved" at bounding box center [871, 152] width 202 height 16
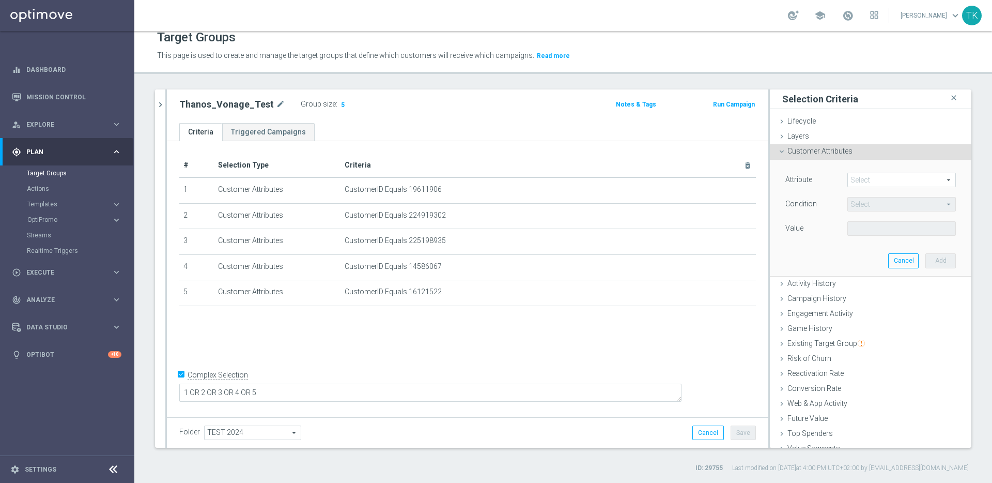
click at [870, 181] on span at bounding box center [901, 179] width 107 height 13
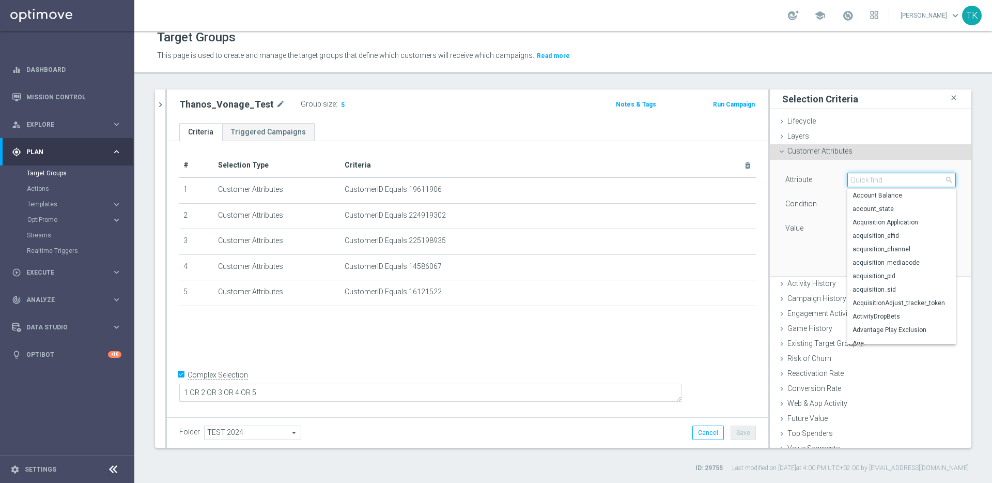
click at [873, 180] on input "search" at bounding box center [902, 180] width 109 height 14
type input "cust"
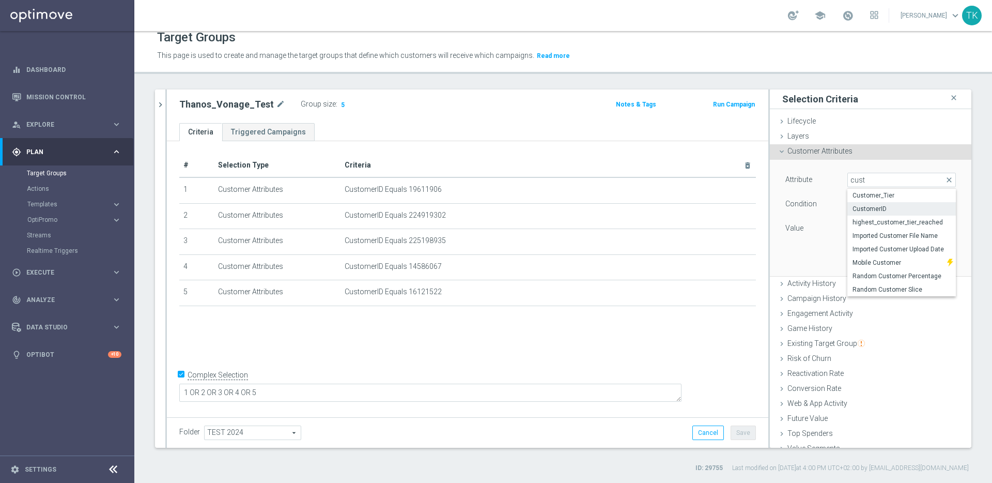
click at [870, 213] on label "CustomerID" at bounding box center [902, 208] width 109 height 13
type input "CustomerID"
type input "Equals"
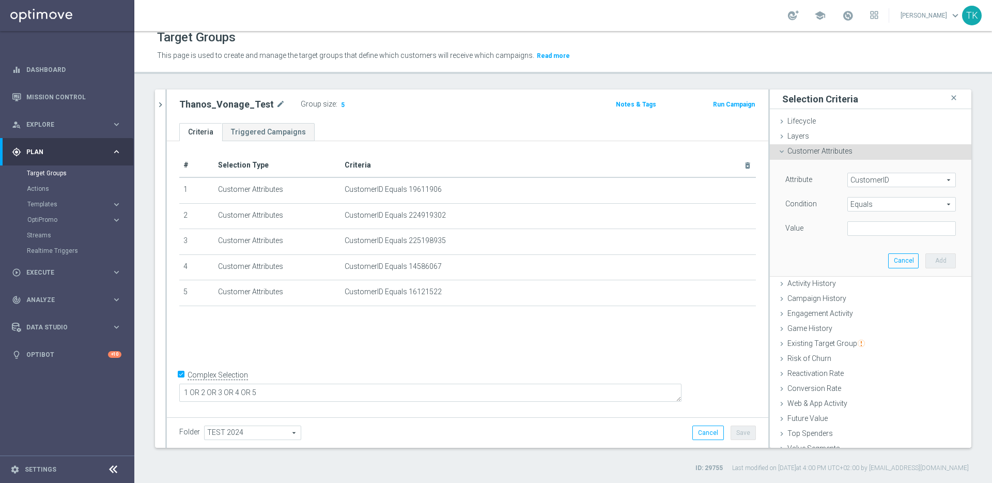
click at [876, 207] on span "Equals" at bounding box center [901, 203] width 107 height 13
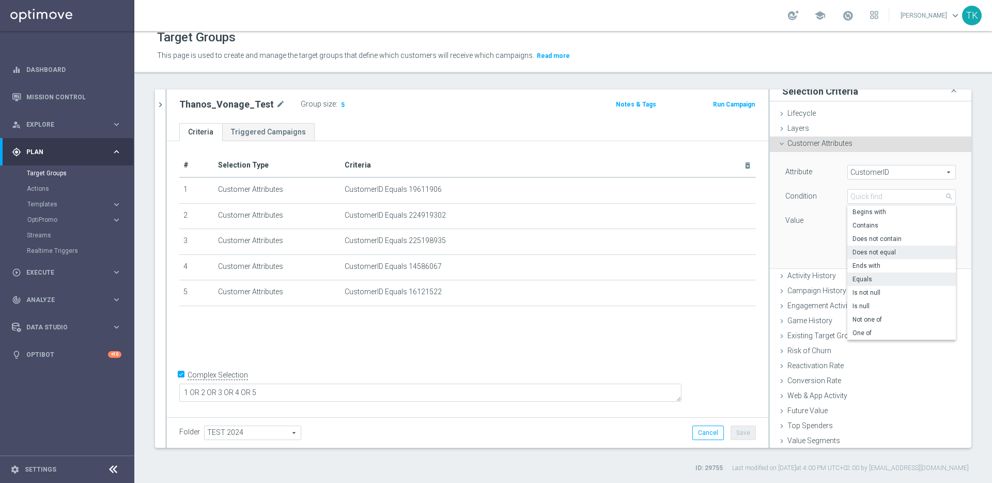
scroll to position [8, 0]
